Goal: Download file/media

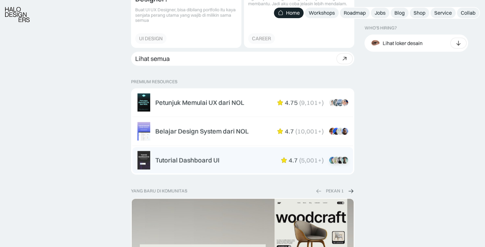
scroll to position [961, 0]
click at [190, 155] on div "Tutorial Dashboard UI 4.7 ( 5,001+ ) “Dikasih step-by-step dan keterangan yang …" at bounding box center [242, 160] width 210 height 18
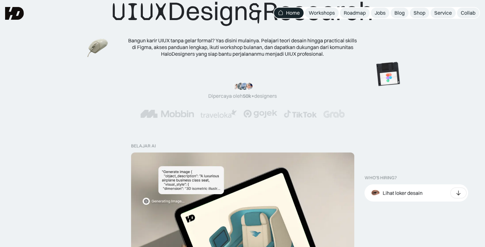
scroll to position [0, 0]
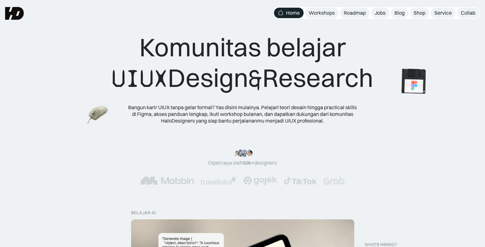
click at [406, 83] on img at bounding box center [414, 82] width 36 height 36
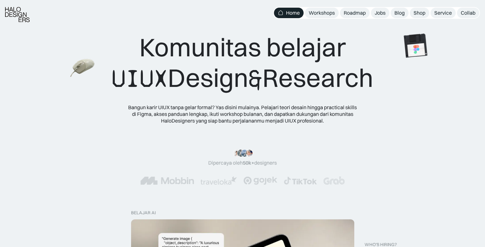
click at [75, 63] on img at bounding box center [82, 68] width 25 height 23
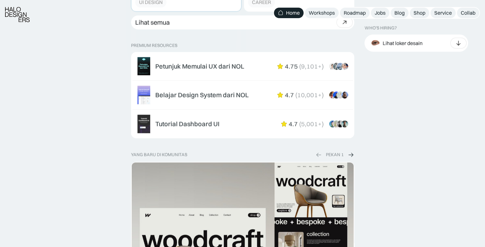
scroll to position [998, 0]
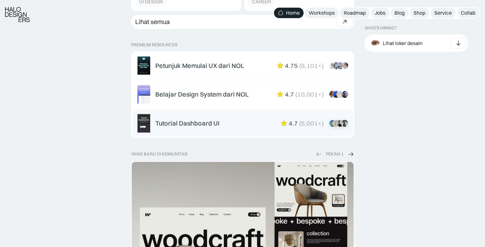
click at [177, 122] on div "Tutorial Dashboard UI" at bounding box center [187, 124] width 64 height 8
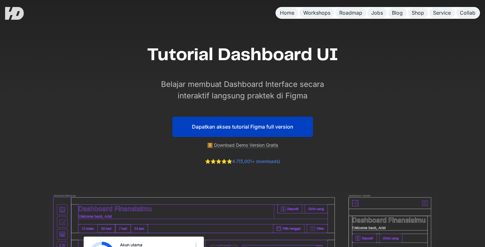
click at [233, 143] on link "⏬ Download Demo Version Gratis" at bounding box center [242, 146] width 71 height 6
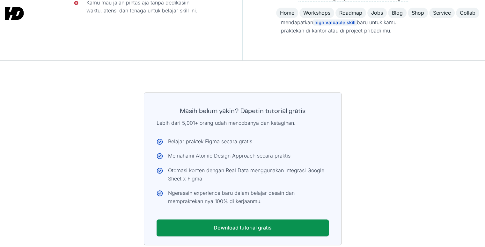
scroll to position [3330, 0]
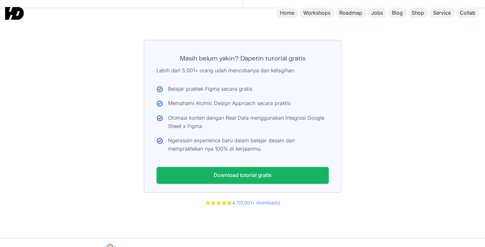
click at [315, 167] on link "Download tutorial gratis" at bounding box center [243, 175] width 172 height 17
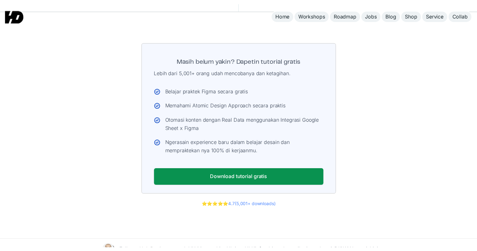
scroll to position [3323, 0]
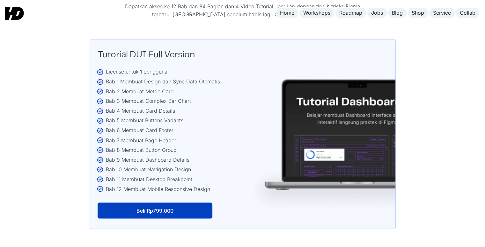
scroll to position [1076, 0]
